Goal: Find contact information: Find contact information

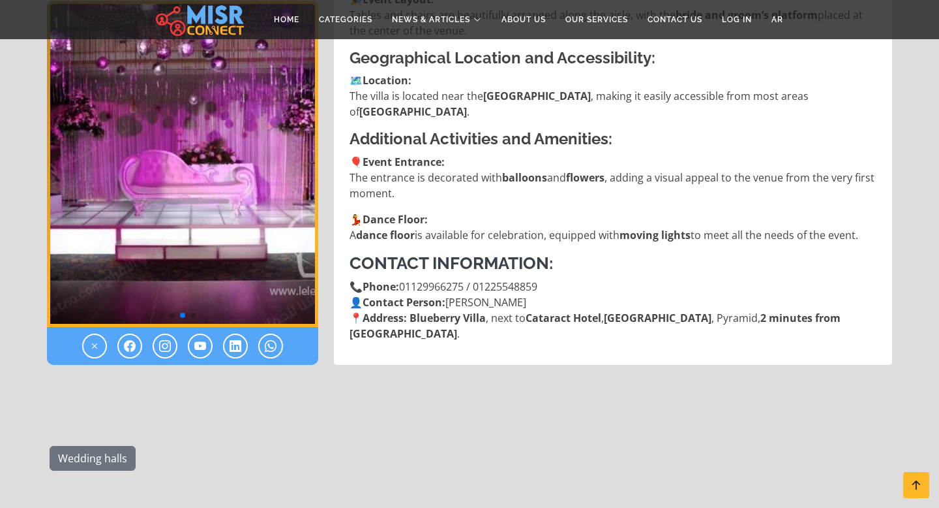
scroll to position [1470, 0]
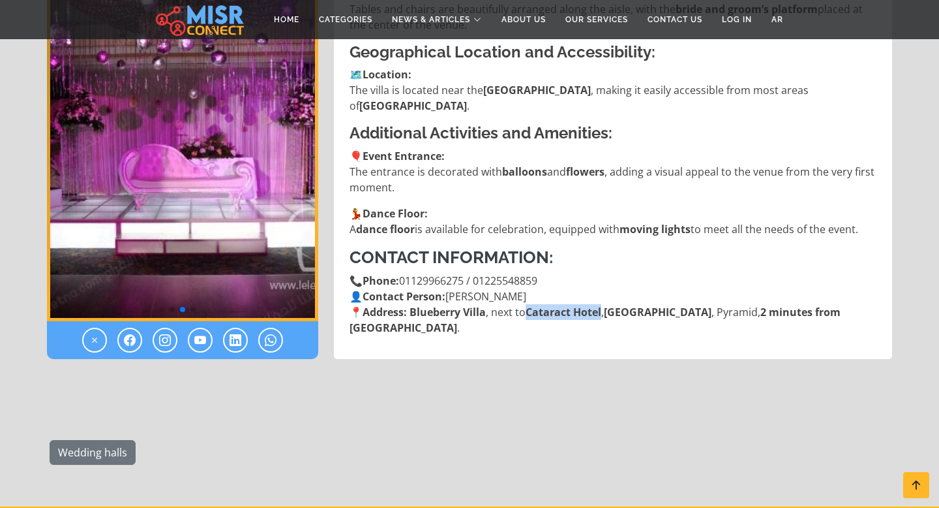
drag, startPoint x: 606, startPoint y: 308, endPoint x: 527, endPoint y: 309, distance: 78.9
click at [527, 309] on p "📞 Phone: [PHONE_NUMBER] / [PHONE_NUMBER] 👤 Contact Person: [PERSON_NAME] 📍 Addr…" at bounding box center [615, 304] width 530 height 63
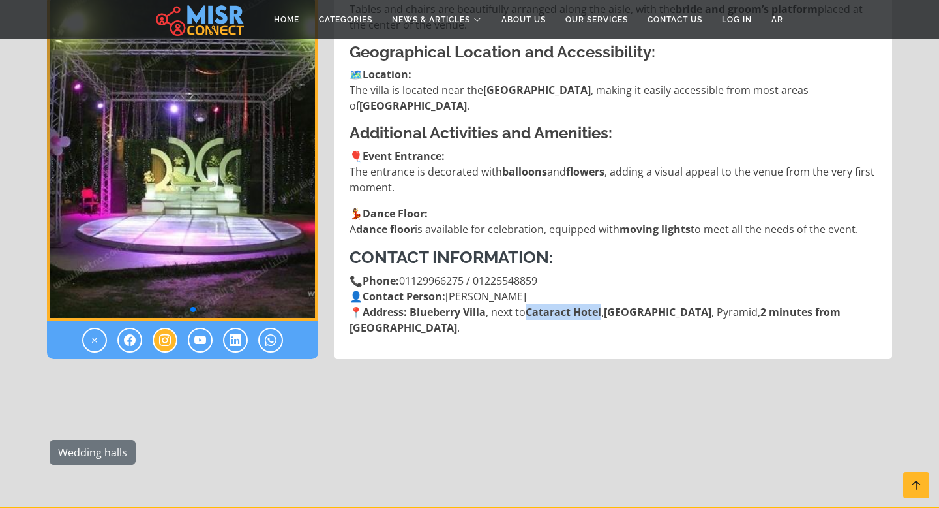
click at [168, 345] on icon at bounding box center [165, 340] width 12 height 16
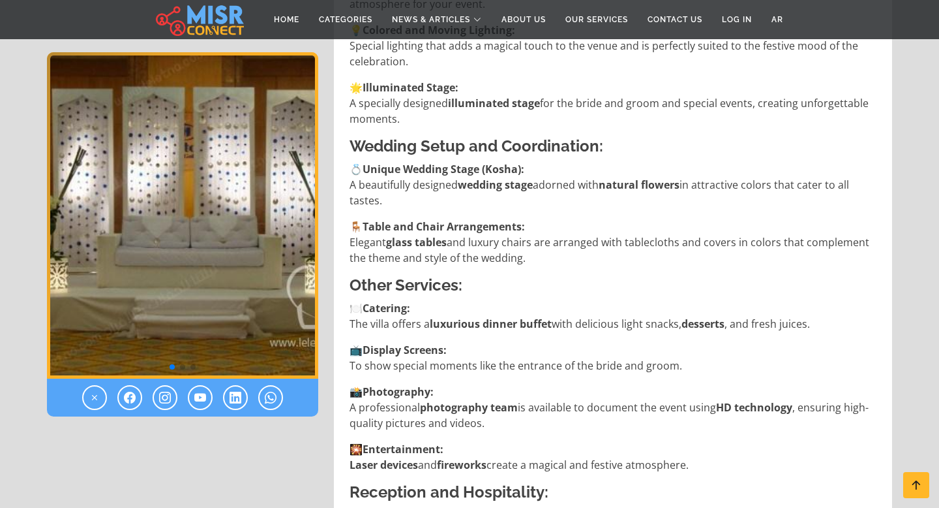
scroll to position [1125, 0]
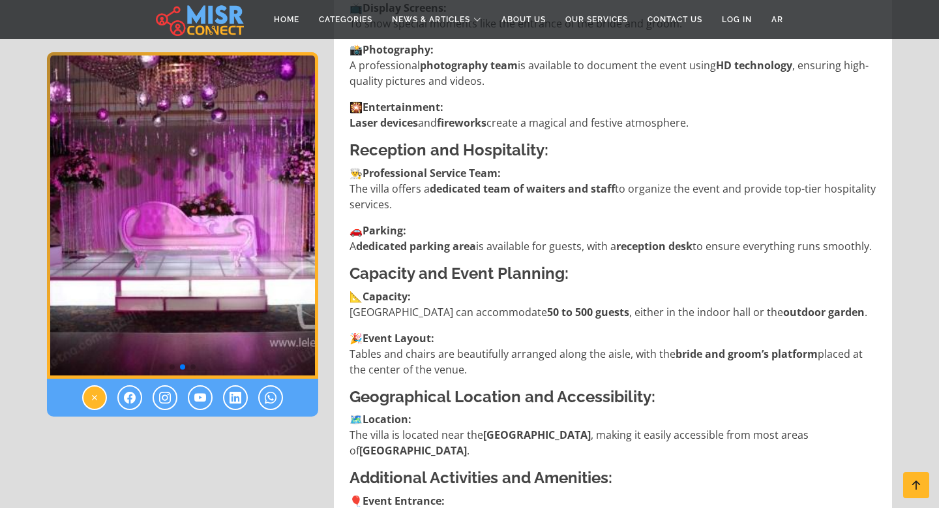
click at [91, 403] on icon at bounding box center [95, 397] width 12 height 16
